Goal: Task Accomplishment & Management: Complete application form

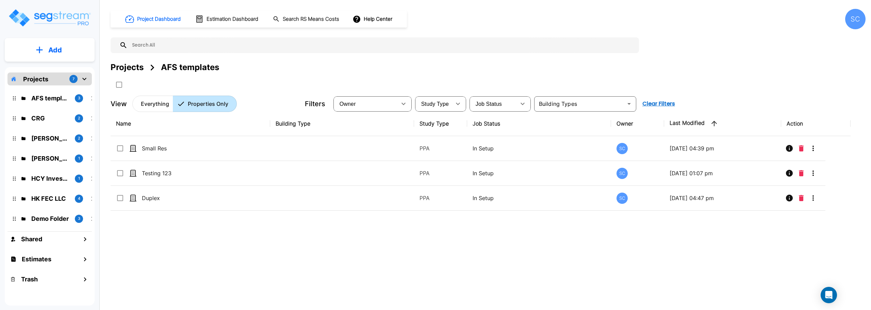
click at [86, 81] on icon "mailbox folders" at bounding box center [84, 79] width 8 height 8
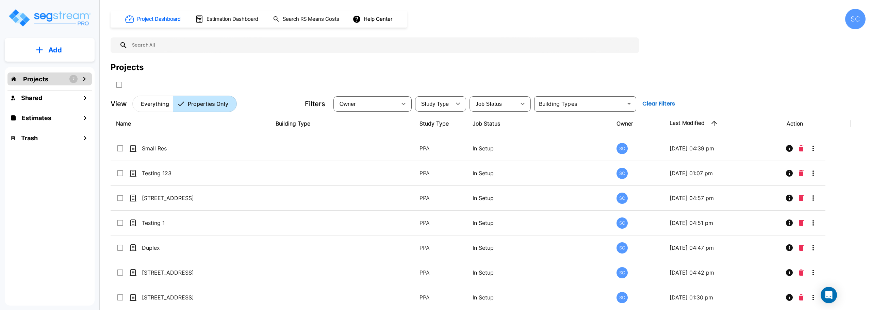
click at [50, 54] on p "Add" at bounding box center [55, 50] width 14 height 10
click at [52, 66] on p "Add Folder" at bounding box center [54, 69] width 28 height 8
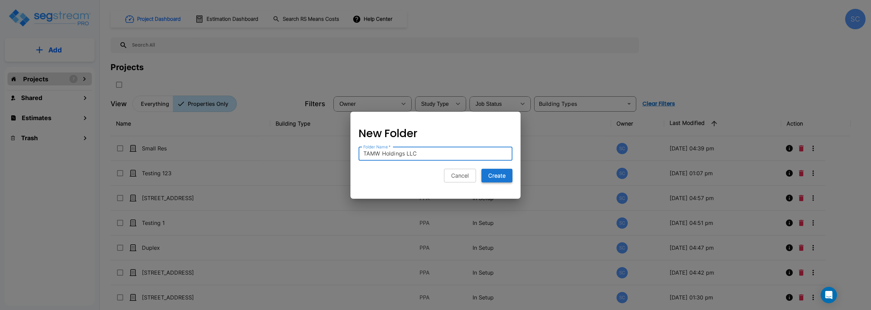
type input "TAMW Holdings LLC"
click at [498, 177] on button "Create" at bounding box center [496, 176] width 31 height 14
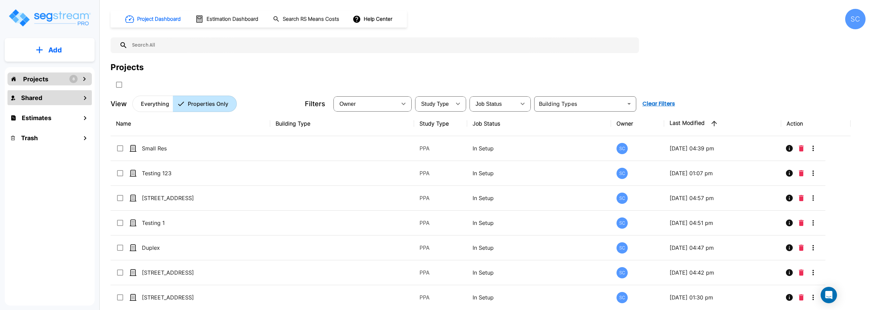
click at [37, 96] on h1 "Shared" at bounding box center [31, 97] width 21 height 9
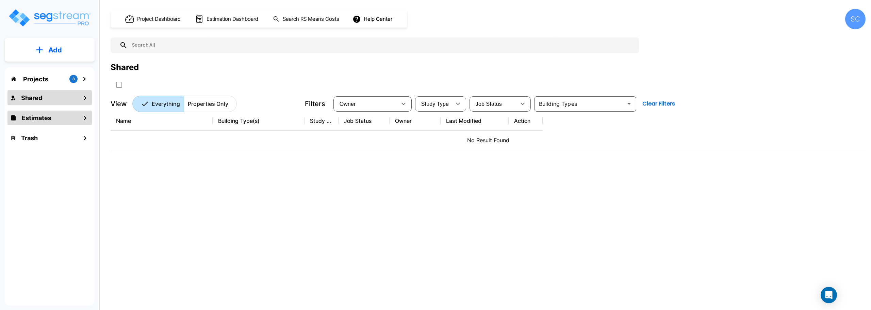
click at [30, 120] on h1 "Estimates" at bounding box center [37, 117] width 30 height 9
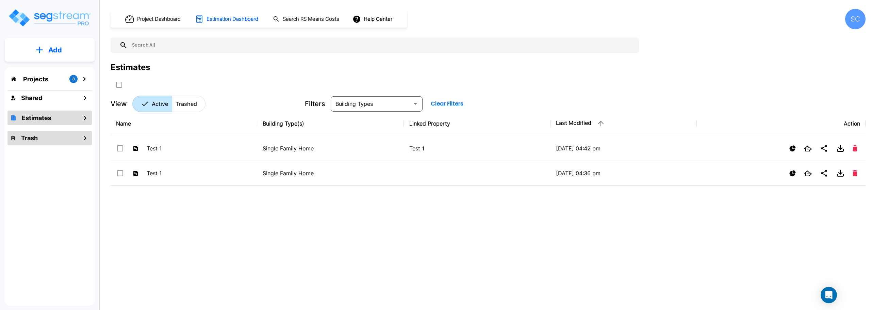
click at [31, 137] on h1 "Trash" at bounding box center [29, 137] width 17 height 9
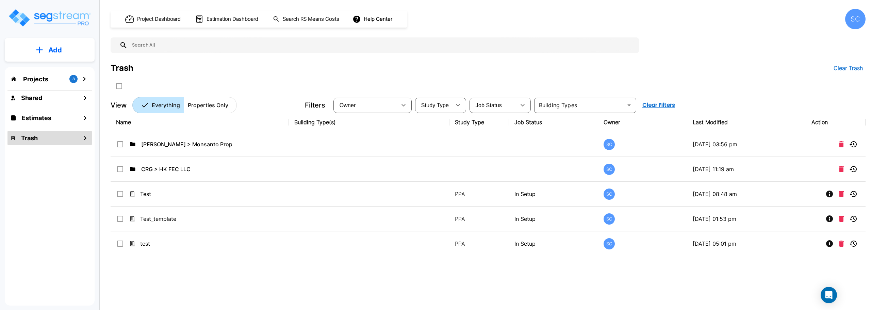
click at [26, 79] on p "Projects" at bounding box center [35, 78] width 25 height 9
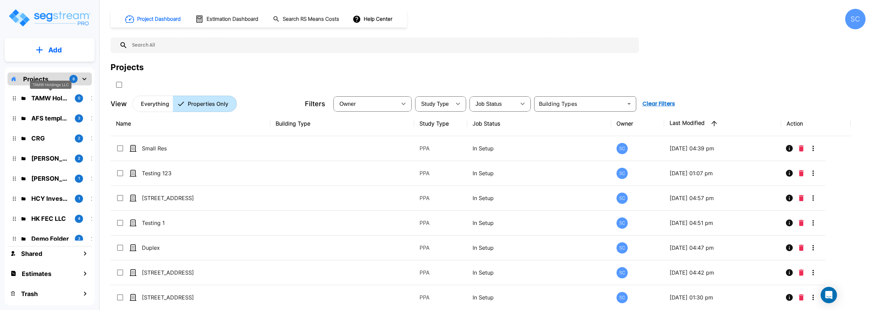
click at [43, 101] on p "TAMW Holdings LLC" at bounding box center [50, 98] width 38 height 9
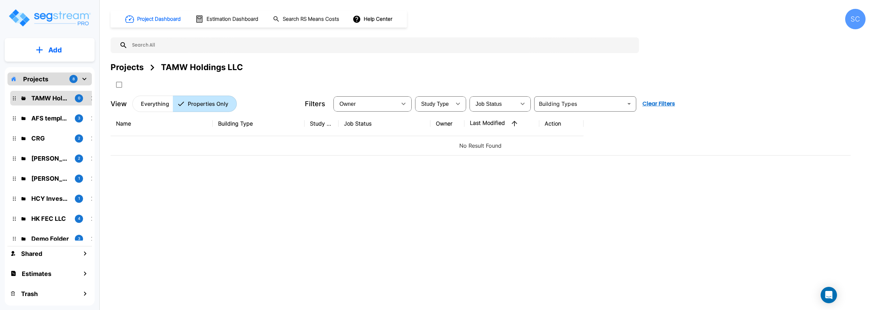
click at [76, 47] on button "Add" at bounding box center [50, 50] width 90 height 20
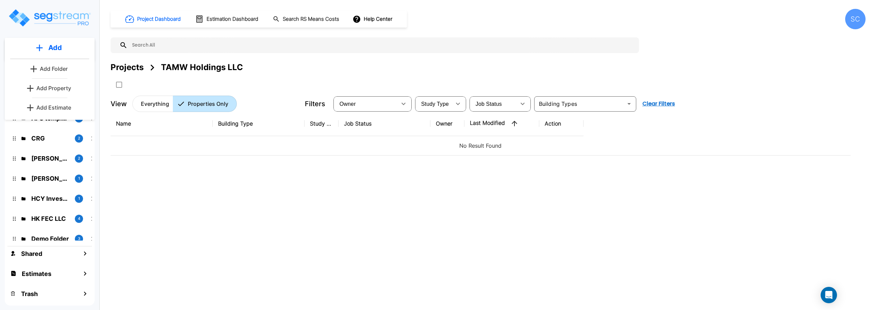
click at [73, 87] on link "Add Property" at bounding box center [49, 88] width 50 height 14
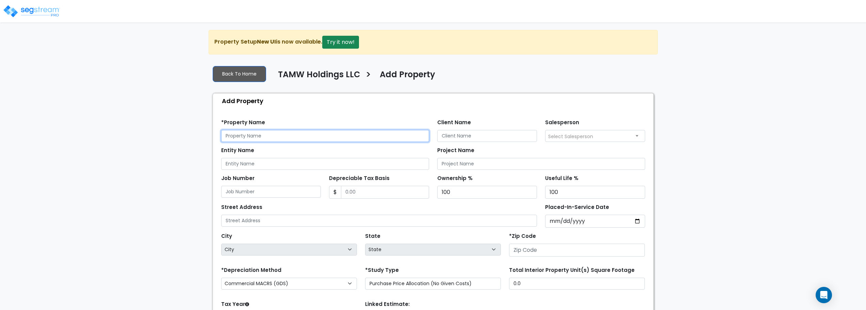
click at [290, 138] on input "text" at bounding box center [325, 136] width 208 height 12
type input "86 [PERSON_NAME] Dr"
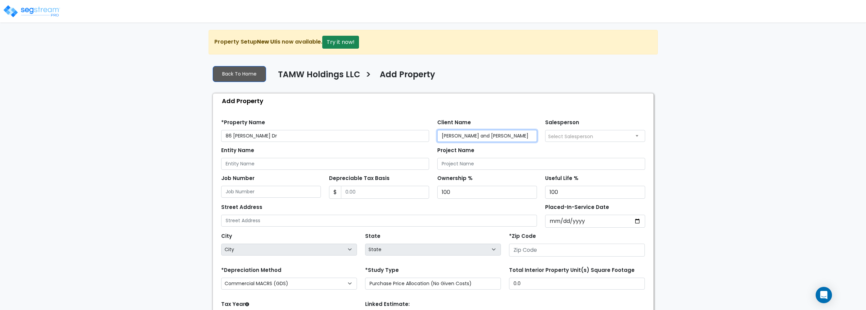
type input "[PERSON_NAME] and [PERSON_NAME]"
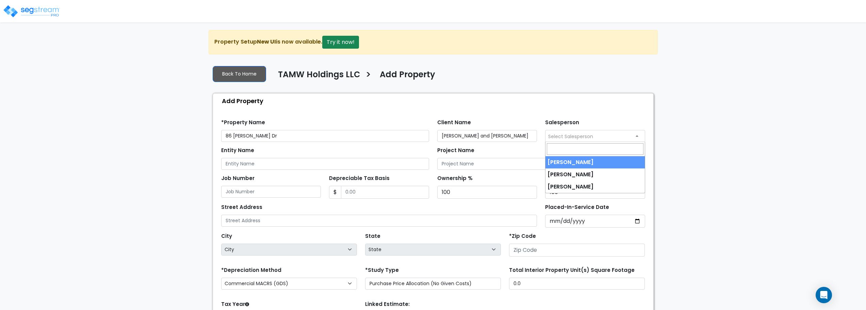
click at [611, 134] on span "Select Salesperson" at bounding box center [594, 135] width 99 height 11
click at [595, 138] on span "× [PERSON_NAME]" at bounding box center [594, 135] width 99 height 11
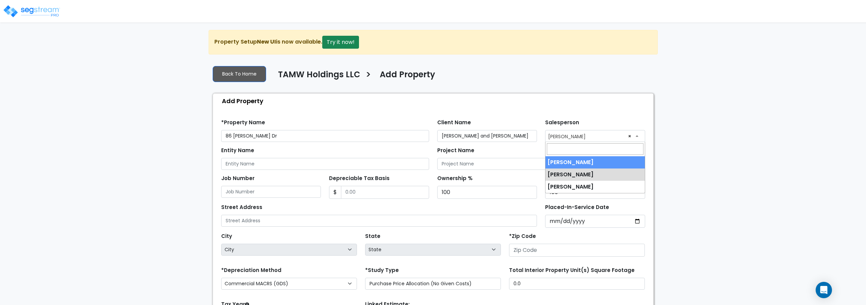
drag, startPoint x: 589, startPoint y: 162, endPoint x: 499, endPoint y: 153, distance: 91.3
select select "232"
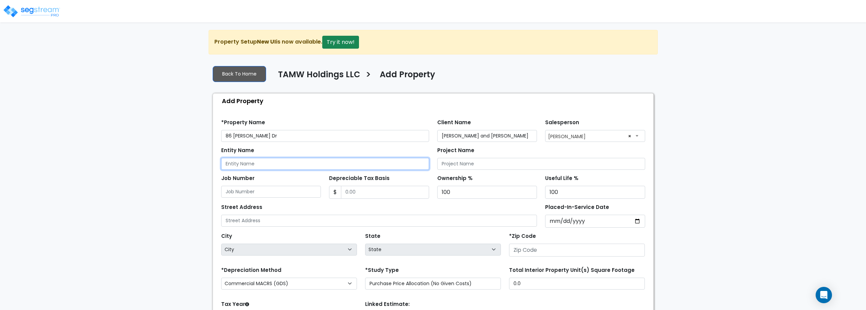
click at [322, 162] on input "Entity Name" at bounding box center [325, 164] width 208 height 12
type input "TAMW Holdings LLC"
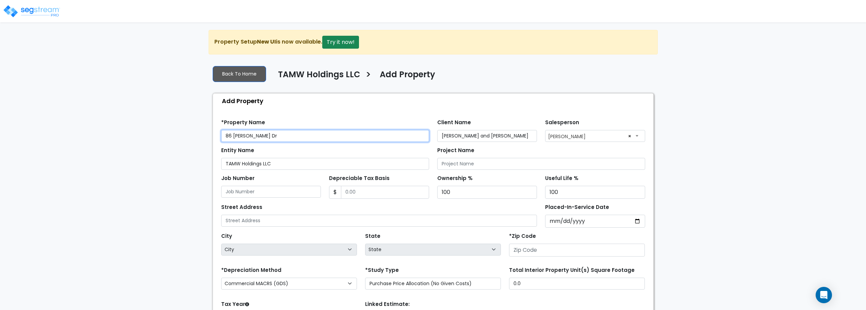
click at [231, 136] on input "86 [PERSON_NAME] Dr" at bounding box center [325, 136] width 208 height 12
type input "864 W [PERSON_NAME] Dr"
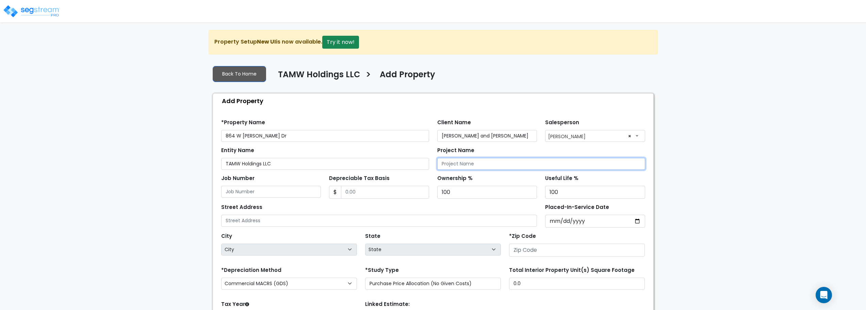
click at [518, 164] on input "Project Name" at bounding box center [541, 164] width 208 height 12
type input "864 W [PERSON_NAME] Dr"
click at [387, 196] on input "Depreciable Tax Basis" at bounding box center [385, 192] width 88 height 13
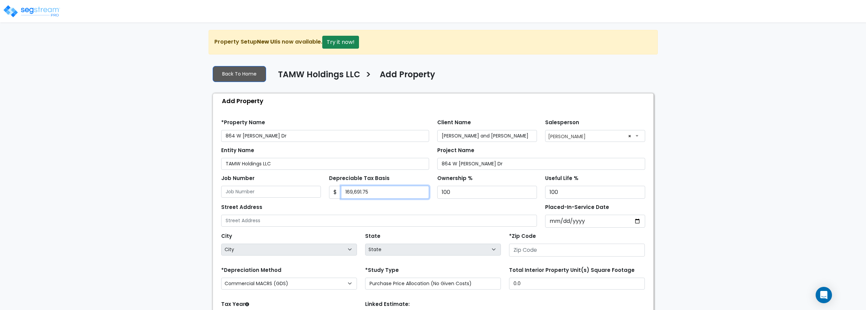
type input "169,691.75"
click at [561, 220] on input "Placed-In-Service Date" at bounding box center [595, 221] width 100 height 13
type input "0002-08-28"
select select "2"
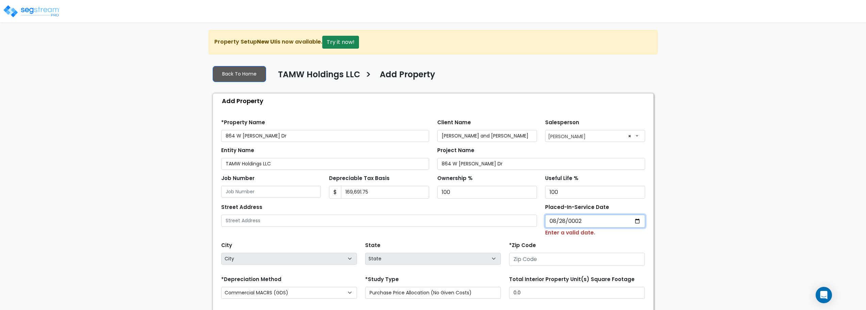
type input "0020-08-28"
select select "20"
type input "[DATE]"
select select "2025"
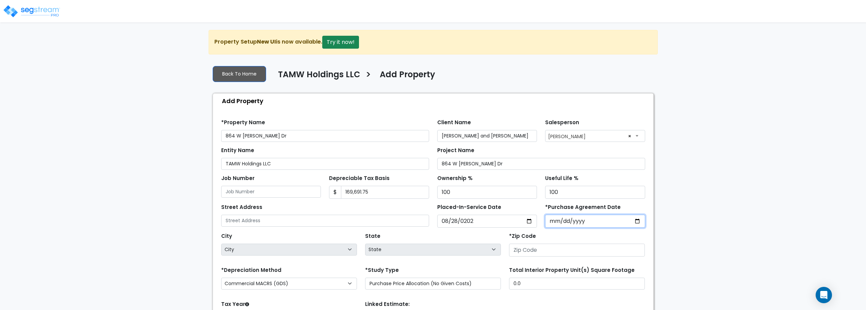
click at [591, 223] on input "*Purchase Agreement Date" at bounding box center [595, 221] width 100 height 13
type input "[DATE]"
click at [499, 222] on input "[DATE]" at bounding box center [487, 221] width 100 height 13
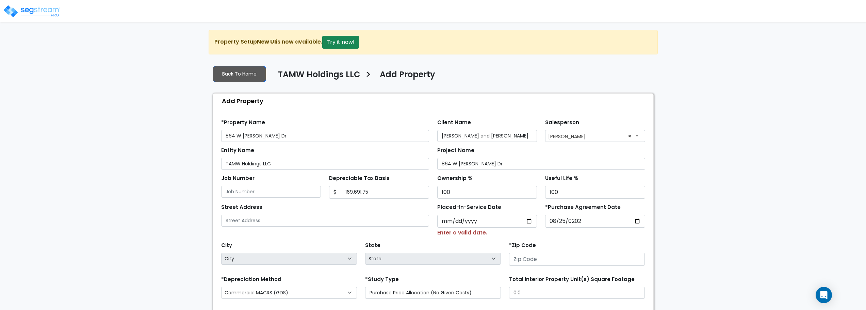
click at [478, 243] on div "State State National Average AB AK AL AR AZ [GEOGRAPHIC_DATA] CA CO CT DC DE FL…" at bounding box center [433, 253] width 144 height 27
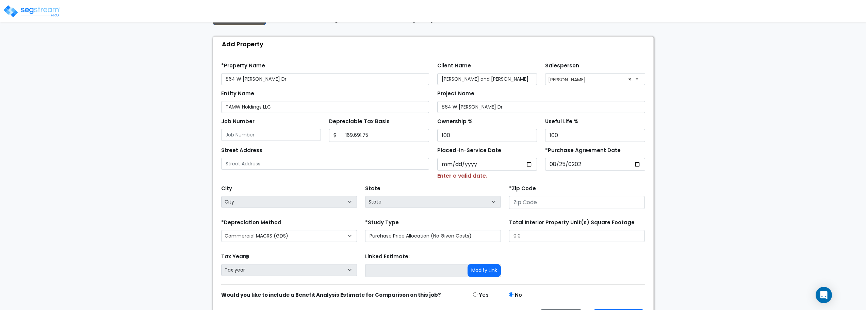
scroll to position [68, 0]
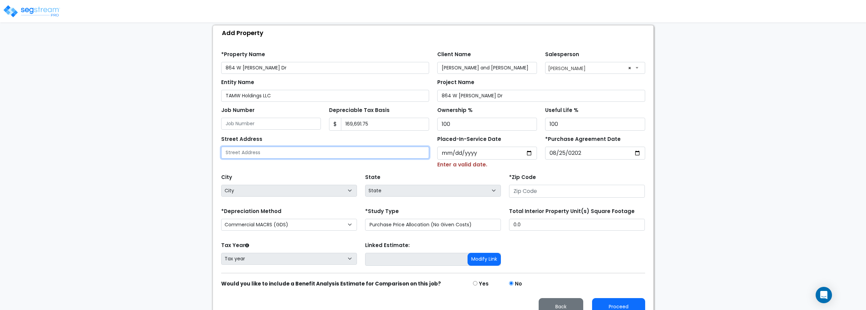
click at [330, 153] on input "text" at bounding box center [325, 153] width 208 height 12
type input "864 W [PERSON_NAME] Dr"
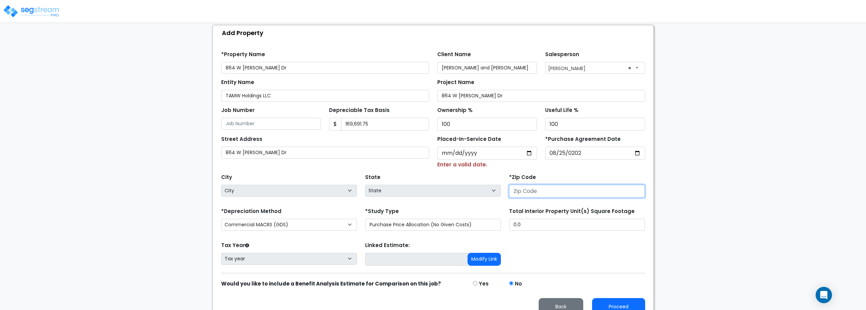
click at [565, 189] on input "number" at bounding box center [577, 191] width 136 height 13
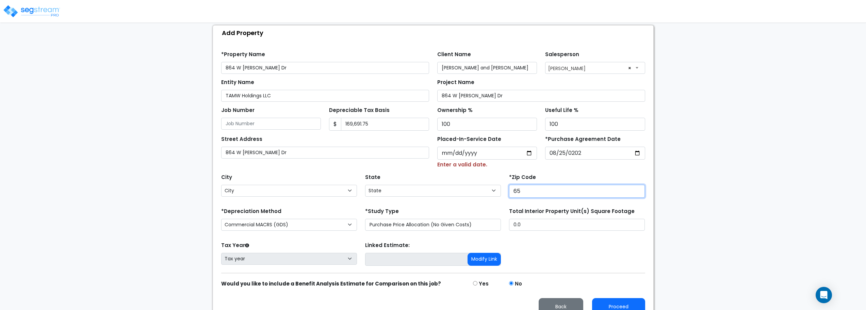
type input "657"
select select "MO"
type input "65714"
click at [333, 224] on select "Commercial MACRS (GDS) Residential Rental MACRS (GDS) Commercial MACRS (GDS) QIP" at bounding box center [289, 225] width 136 height 12
select select "RRM(_49"
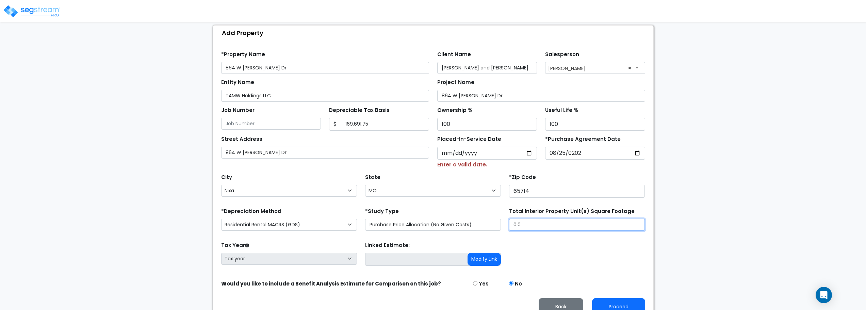
click at [544, 227] on input "0.0" at bounding box center [577, 225] width 136 height 12
type input "."
type input "1,222"
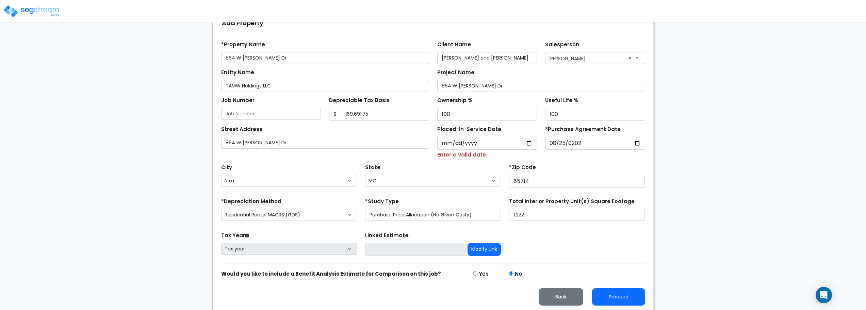
scroll to position [79, 0]
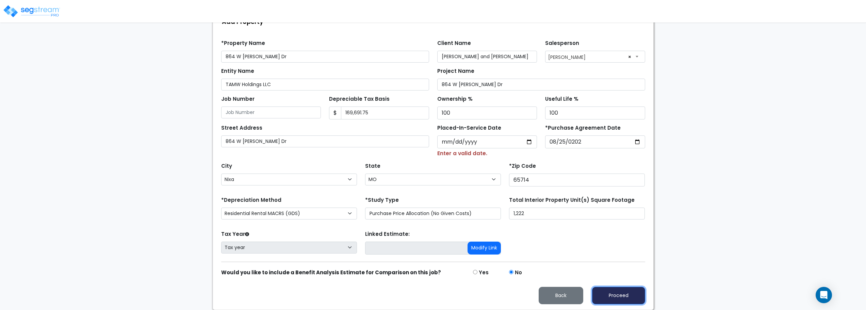
click at [622, 295] on button "Proceed" at bounding box center [618, 295] width 53 height 17
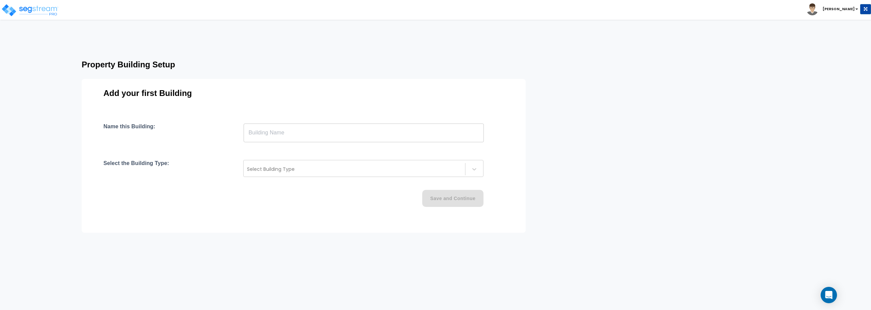
click at [437, 132] on input "text" at bounding box center [364, 132] width 240 height 19
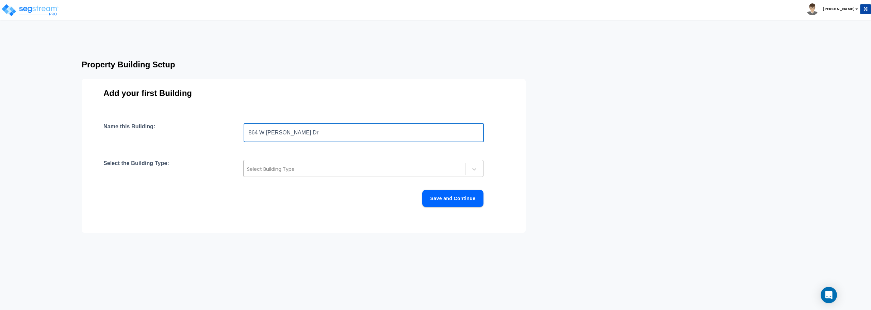
type input "864 W [PERSON_NAME] Dr"
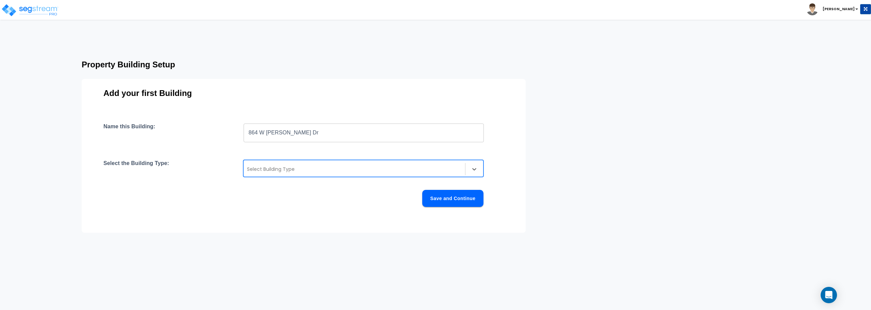
click at [342, 168] on div at bounding box center [354, 169] width 215 height 8
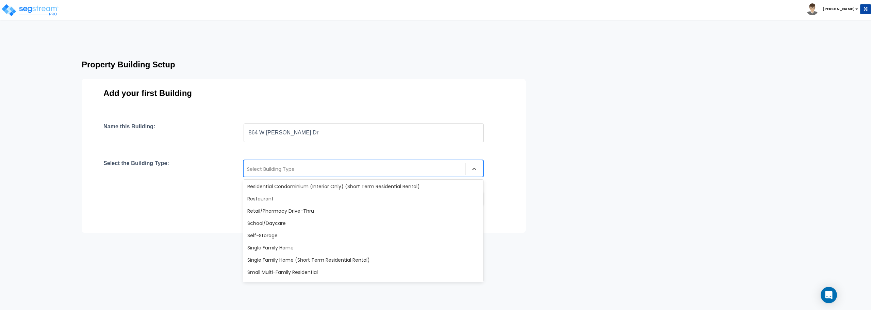
scroll to position [544, 0]
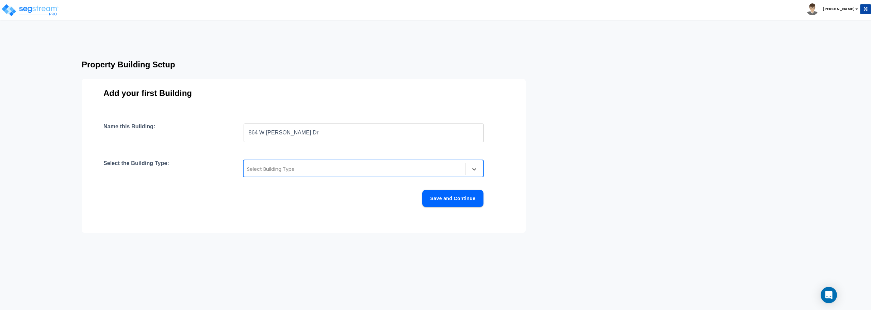
click at [558, 140] on div "Property Building Setup Add your first Building Name this Building: 864 W Loren…" at bounding box center [316, 140] width 525 height 172
click at [473, 170] on icon at bounding box center [474, 169] width 7 height 7
